Goal: Task Accomplishment & Management: Manage account settings

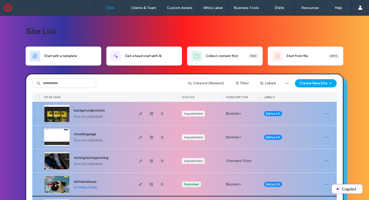
click at [58, 182] on img at bounding box center [56, 192] width 25 height 35
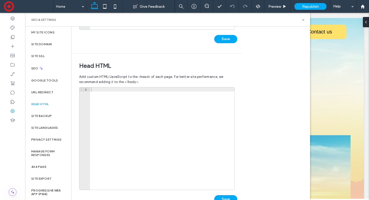
scroll to position [152, 0]
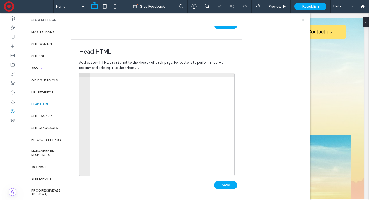
click at [123, 109] on div at bounding box center [162, 128] width 145 height 110
paste textarea "*********"
type textarea "*********"
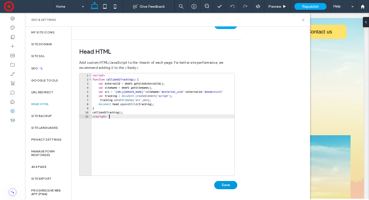
click at [228, 184] on button "Save" at bounding box center [225, 185] width 23 height 8
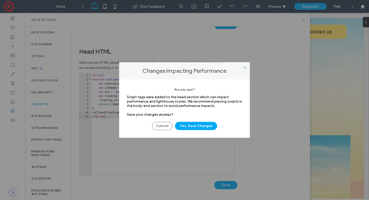
drag, startPoint x: 196, startPoint y: 126, endPoint x: 209, endPoint y: 100, distance: 29.0
click at [196, 126] on button "Yes, Save Changes" at bounding box center [196, 126] width 42 height 8
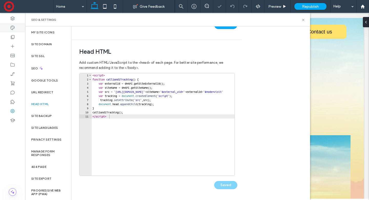
scroll to position [0, 0]
drag, startPoint x: 304, startPoint y: 19, endPoint x: 184, endPoint y: 4, distance: 120.5
click at [304, 19] on icon at bounding box center [304, 20] width 4 height 4
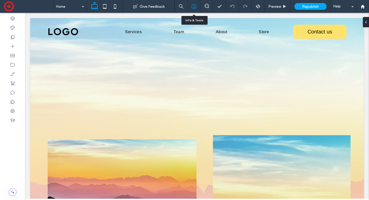
click at [194, 5] on use at bounding box center [194, 6] width 5 height 5
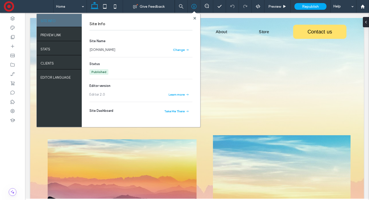
click at [110, 50] on link "domainrelease.multiscreensite.com" at bounding box center [103, 49] width 26 height 5
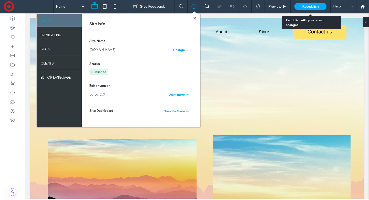
click at [314, 7] on span "Republish" at bounding box center [310, 6] width 17 height 4
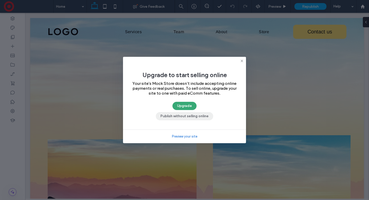
click at [188, 117] on button "Publish without selling online" at bounding box center [184, 116] width 57 height 8
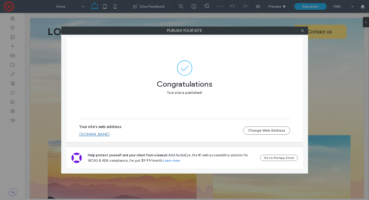
click at [110, 135] on link "domainrelease.multiscreensite.com" at bounding box center [94, 134] width 31 height 5
drag, startPoint x: 302, startPoint y: 30, endPoint x: 174, endPoint y: 74, distance: 135.2
click at [302, 31] on icon at bounding box center [303, 31] width 4 height 4
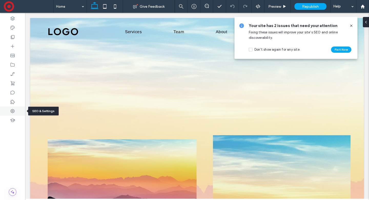
click at [12, 110] on use at bounding box center [13, 111] width 4 height 4
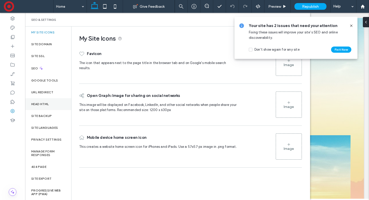
click at [43, 102] on label "Head HTML" at bounding box center [40, 104] width 18 height 4
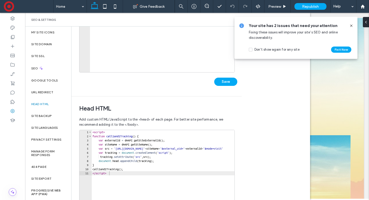
scroll to position [152, 0]
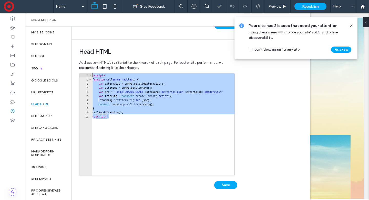
drag, startPoint x: 117, startPoint y: 116, endPoint x: 74, endPoint y: 74, distance: 60.4
click at [74, 74] on div "Head HTML Add custom HTML/JavaScript to the <head> of each page. For better sit…" at bounding box center [155, 120] width 167 height 160
type textarea "**********"
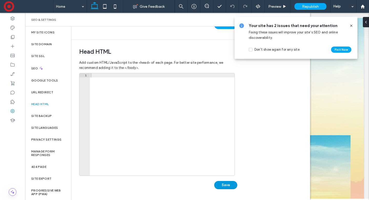
click at [224, 186] on button "Save" at bounding box center [225, 185] width 23 height 8
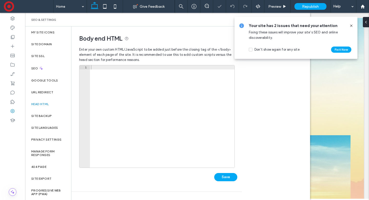
scroll to position [0, 0]
click at [166, 97] on div at bounding box center [162, 120] width 145 height 110
paste textarea "*********"
type textarea "*********"
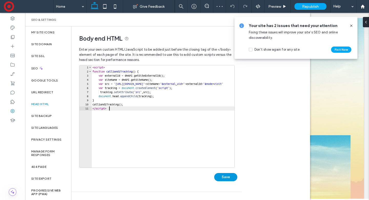
click at [224, 177] on button "Save" at bounding box center [225, 177] width 23 height 8
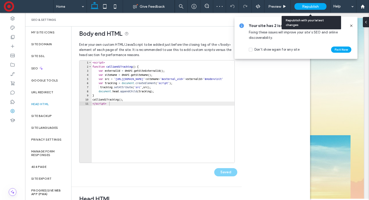
drag, startPoint x: 312, startPoint y: 7, endPoint x: 310, endPoint y: 12, distance: 5.3
click at [312, 7] on span "Republish" at bounding box center [310, 6] width 17 height 4
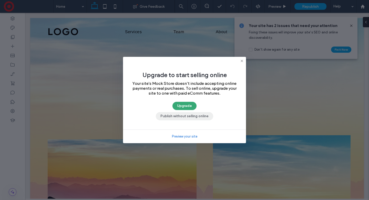
click at [184, 117] on button "Publish without selling online" at bounding box center [184, 116] width 57 height 8
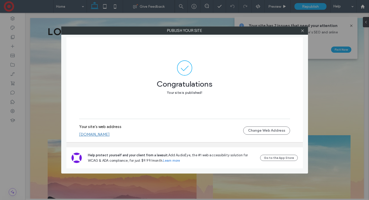
click at [110, 136] on link "domainrelease.multiscreensite.com" at bounding box center [94, 134] width 31 height 5
drag, startPoint x: 302, startPoint y: 31, endPoint x: 257, endPoint y: 51, distance: 49.3
click at [302, 31] on icon at bounding box center [303, 31] width 4 height 4
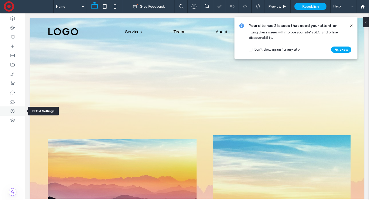
click at [13, 110] on icon at bounding box center [12, 110] width 5 height 5
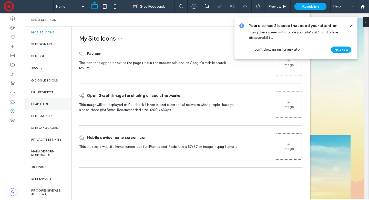
click at [43, 103] on label "Head HTML" at bounding box center [40, 104] width 18 height 4
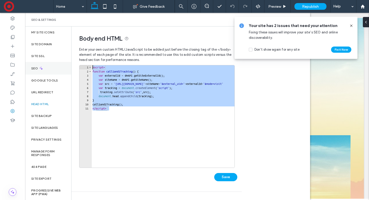
drag, startPoint x: 120, startPoint y: 110, endPoint x: 60, endPoint y: 67, distance: 73.4
click at [60, 67] on div "My Site Icons Site Domain Site SSL SEO Google Tools URL Redirect Head HTML Site…" at bounding box center [167, 112] width 285 height 173
type textarea "**********"
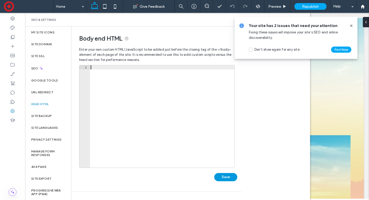
click at [224, 177] on button "Save" at bounding box center [225, 177] width 23 height 8
click at [13, 101] on icon at bounding box center [12, 101] width 5 height 5
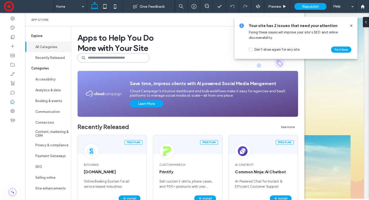
click at [116, 57] on input at bounding box center [113, 57] width 72 height 9
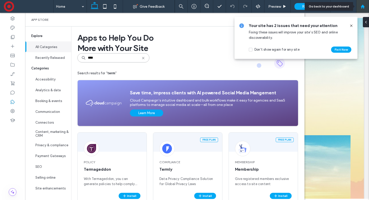
type input "****"
click at [362, 8] on icon at bounding box center [363, 6] width 4 height 4
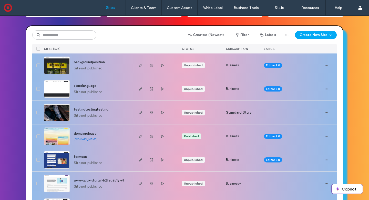
scroll to position [49, 0]
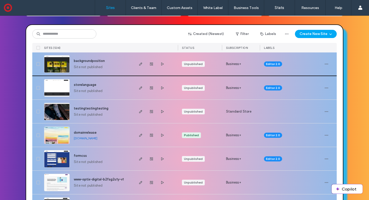
click at [60, 66] on img at bounding box center [56, 72] width 25 height 35
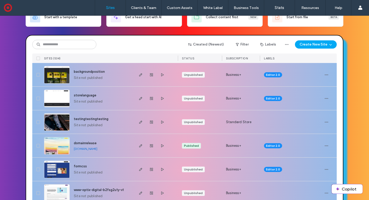
scroll to position [40, 0]
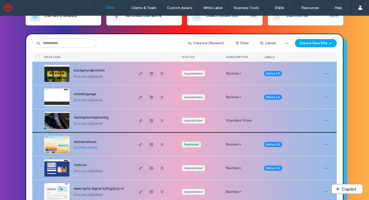
click at [58, 117] on img at bounding box center [56, 129] width 25 height 35
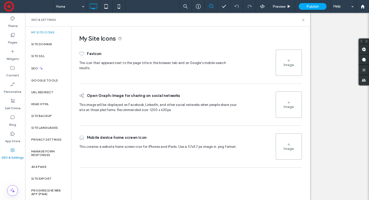
click at [14, 134] on use at bounding box center [13, 133] width 4 height 4
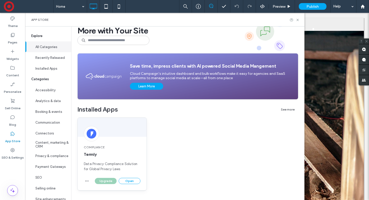
scroll to position [19, 0]
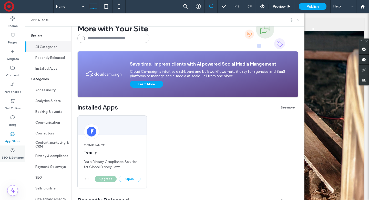
click at [12, 153] on label "SEO & Settings" at bounding box center [13, 155] width 22 height 7
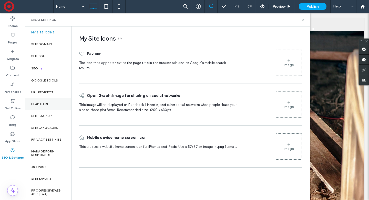
click at [50, 104] on div "Head HTML" at bounding box center [48, 104] width 46 height 12
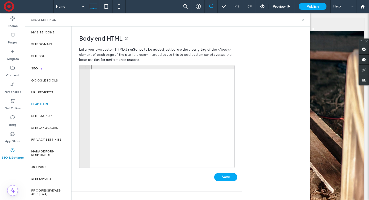
click at [119, 91] on div at bounding box center [162, 120] width 145 height 110
paste textarea "*********"
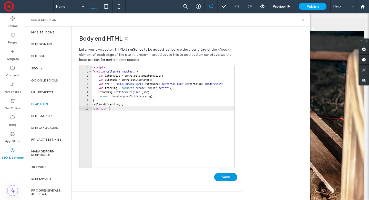
click at [225, 177] on button "Save" at bounding box center [225, 177] width 23 height 8
click at [113, 107] on div "< script > function call1and1Tracking ( ) { var externalId = dmAPI . getSiteExt…" at bounding box center [251, 120] width 318 height 110
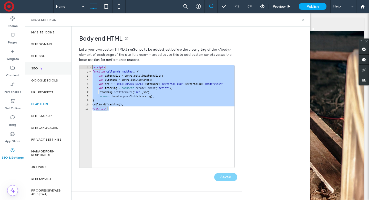
drag, startPoint x: 115, startPoint y: 108, endPoint x: 71, endPoint y: 68, distance: 59.2
click at [71, 68] on div "My Site Icons Site Domain Site SSL SEO Google Tools URL Redirect Head HTML Site…" at bounding box center [167, 112] width 285 height 173
type textarea "**********"
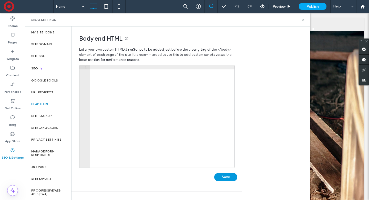
click at [219, 174] on button "Save" at bounding box center [225, 177] width 23 height 8
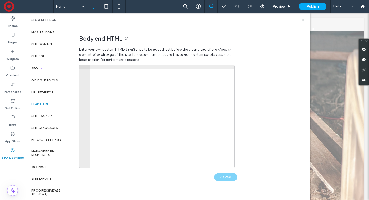
scroll to position [0, 0]
